Goal: Navigation & Orientation: Find specific page/section

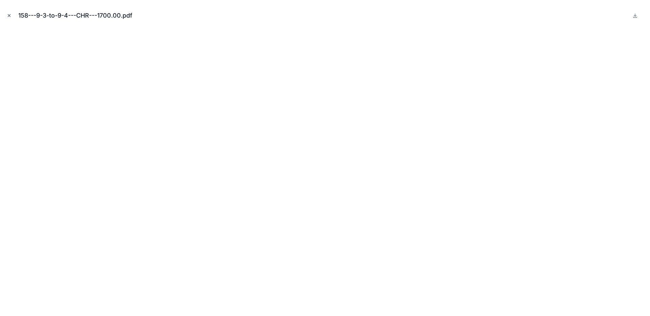
click at [9, 15] on icon "Close modal" at bounding box center [9, 16] width 2 height 2
click at [9, 15] on icon at bounding box center [10, 10] width 9 height 11
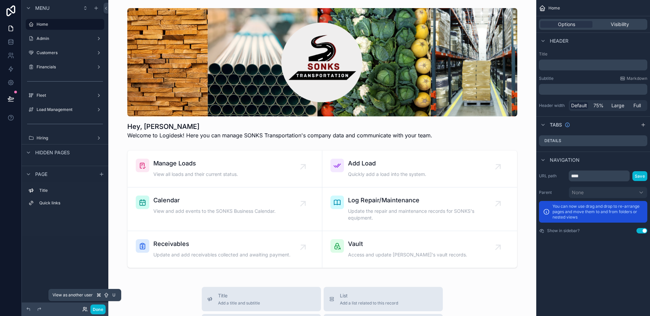
click at [84, 311] on icon at bounding box center [84, 309] width 5 height 5
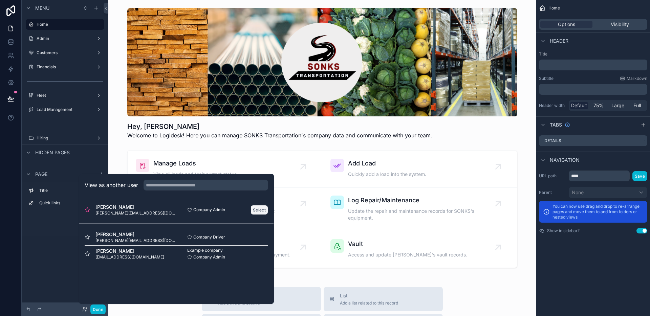
click at [255, 212] on button "Select" at bounding box center [259, 210] width 18 height 10
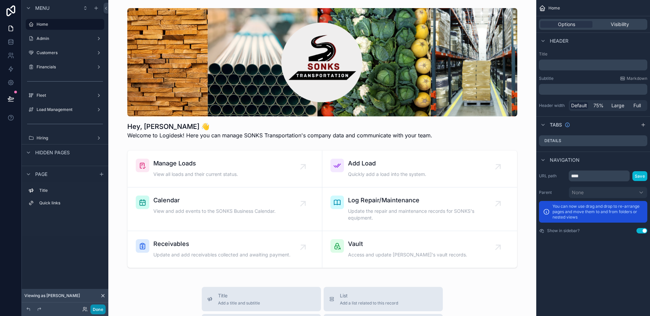
click at [98, 310] on button "Done" at bounding box center [97, 310] width 15 height 10
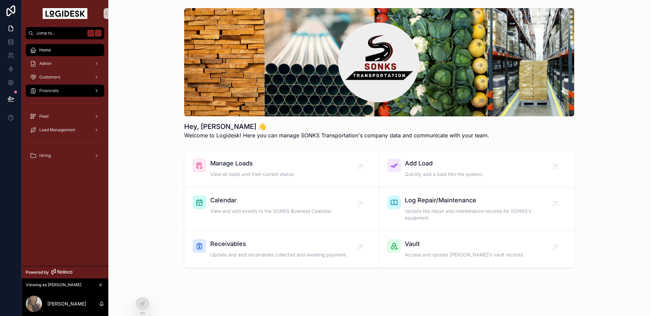
click at [47, 88] on span "Financials" at bounding box center [48, 90] width 19 height 5
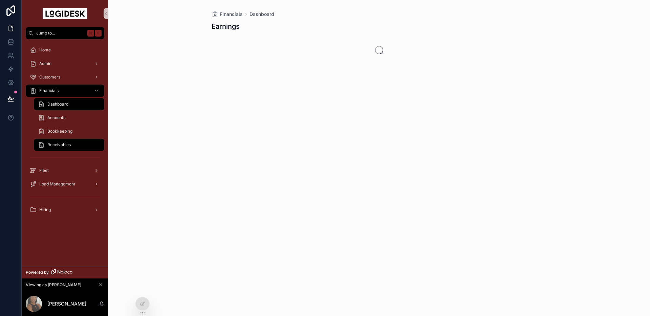
click at [60, 146] on span "Receivables" at bounding box center [58, 144] width 23 height 5
